Goal: Task Accomplishment & Management: Complete application form

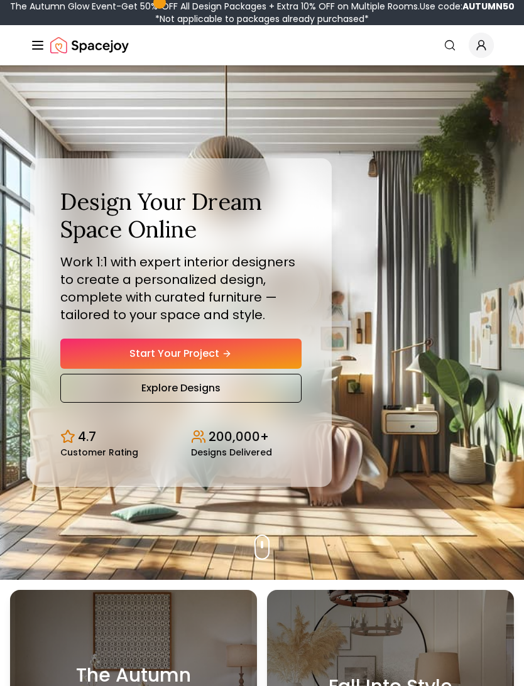
click at [253, 369] on link "Start Your Project" at bounding box center [180, 354] width 241 height 30
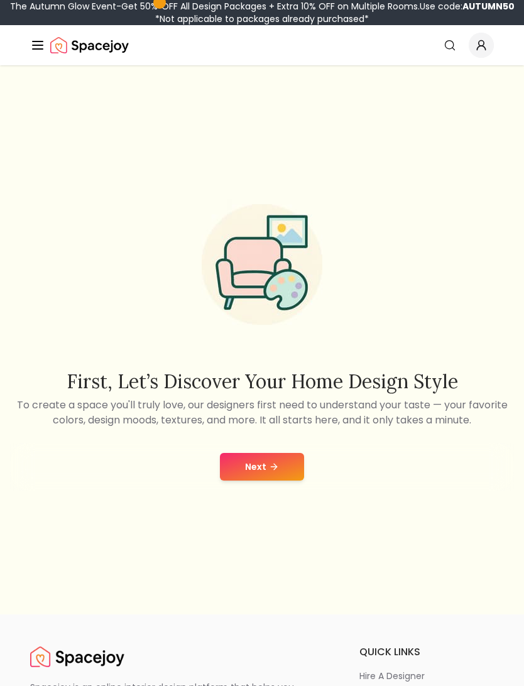
click at [273, 472] on icon at bounding box center [274, 467] width 10 height 10
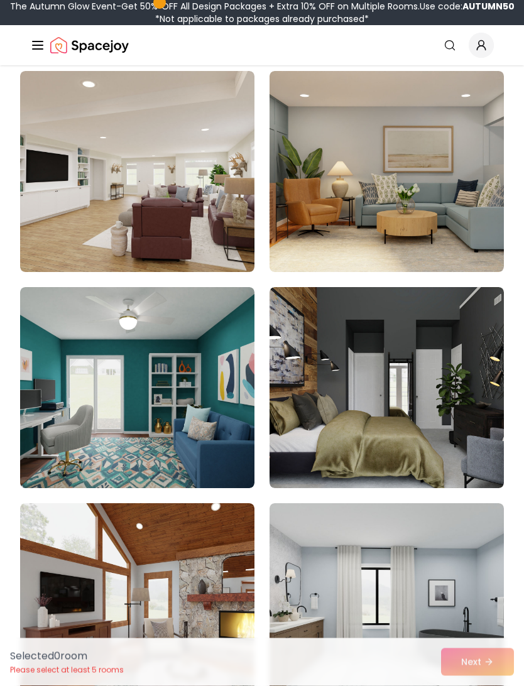
scroll to position [377, 0]
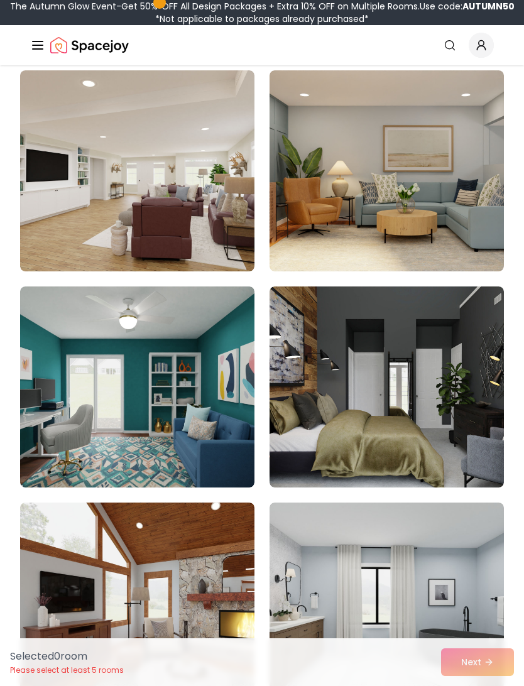
click at [364, 352] on img at bounding box center [386, 386] width 234 height 201
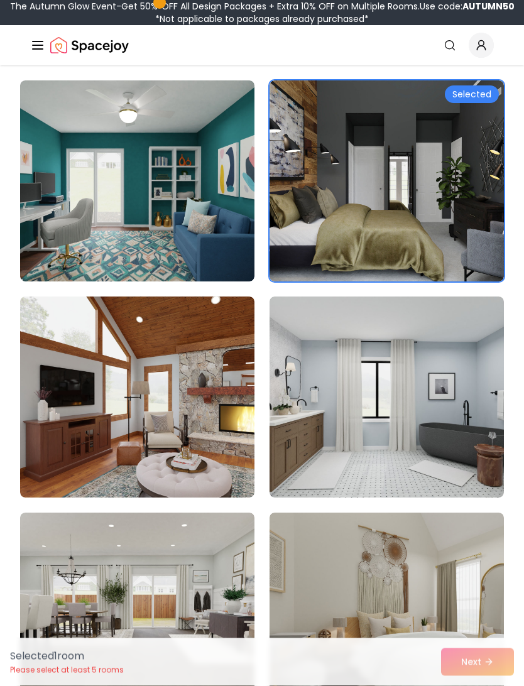
scroll to position [569, 0]
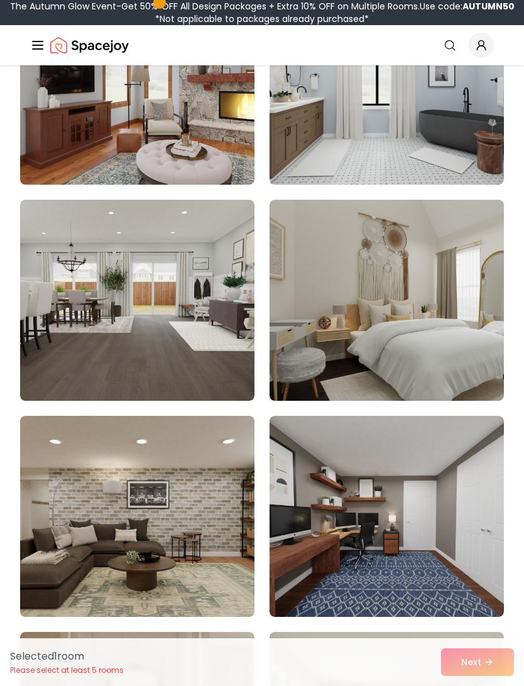
click at [394, 273] on img at bounding box center [386, 300] width 234 height 201
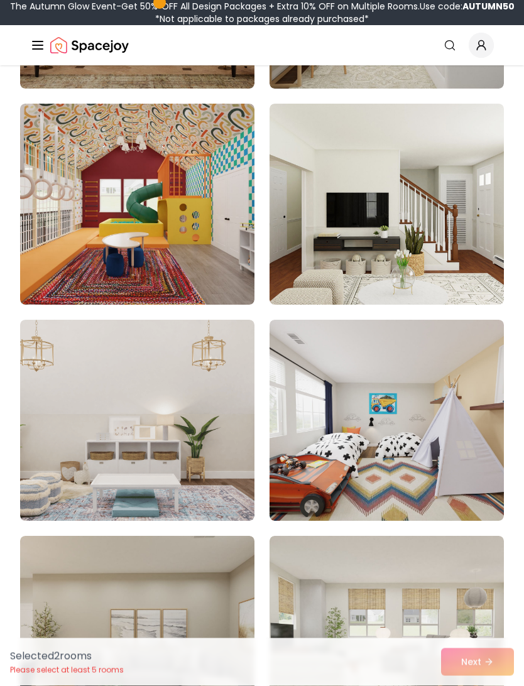
scroll to position [1640, 0]
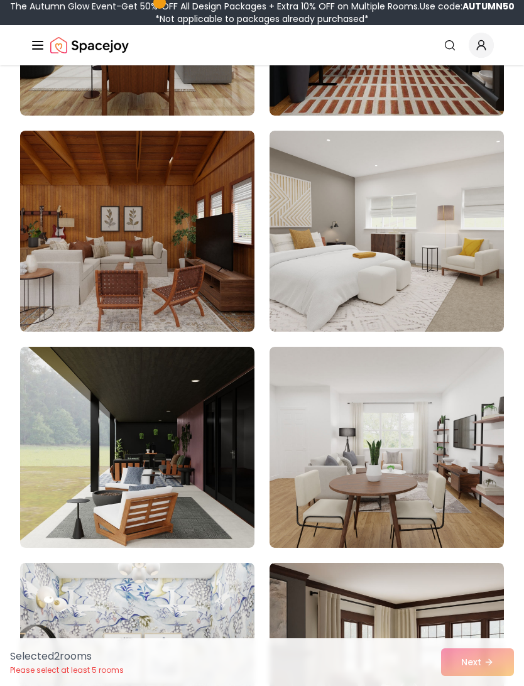
click at [431, 224] on img at bounding box center [386, 231] width 234 height 201
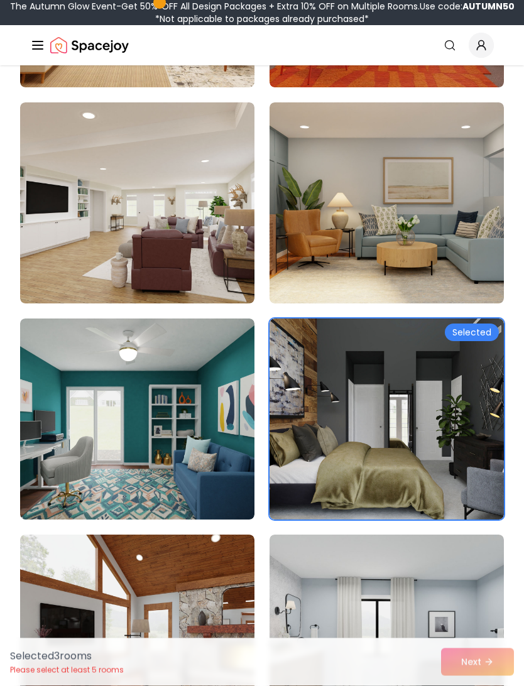
scroll to position [0, 0]
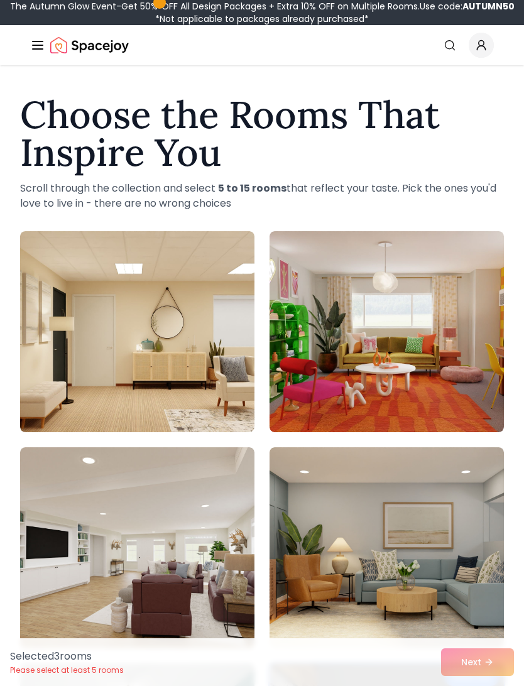
click at [455, 49] on icon "Global" at bounding box center [449, 45] width 13 height 13
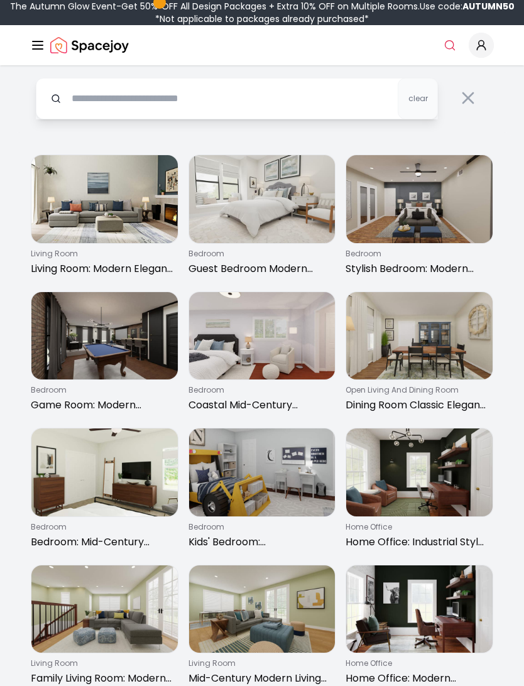
click at [269, 210] on img at bounding box center [262, 199] width 146 height 88
